Goal: Navigation & Orientation: Find specific page/section

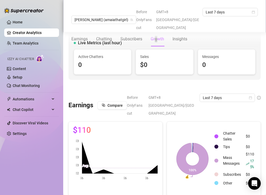
scroll to position [434, 0]
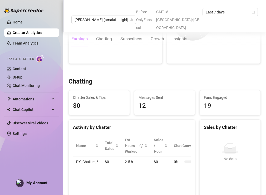
scroll to position [144, 0]
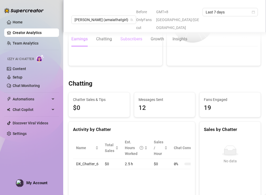
click at [133, 36] on div "Subscribers" at bounding box center [131, 39] width 22 height 6
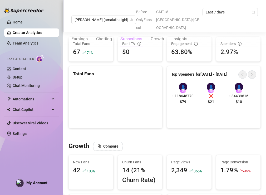
scroll to position [330, 0]
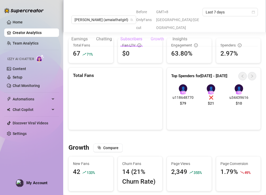
click at [156, 36] on div "Growth" at bounding box center [157, 39] width 13 height 6
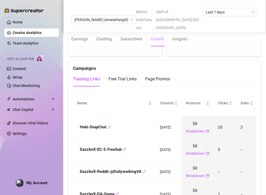
scroll to position [532, 0]
